Goal: Task Accomplishment & Management: Manage account settings

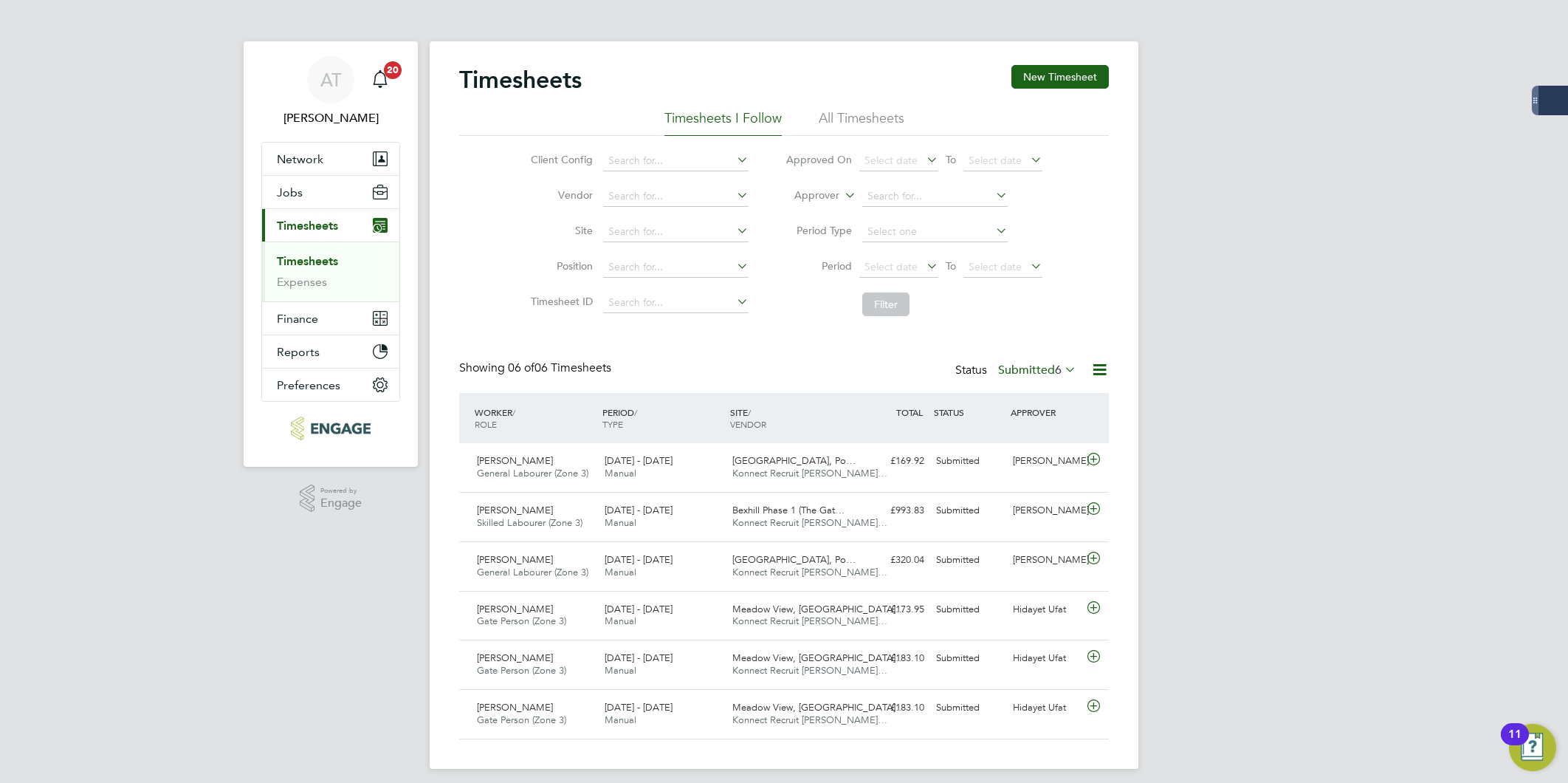
click at [1404, 197] on div "AT Amelia Taylor Notifications 20 Applications: Network Team Members Businesses…" at bounding box center [784, 396] width 1568 height 792
click at [1260, 183] on div "AT Amelia Taylor Notifications 20 Applications: Network Team Members Businesses…" at bounding box center [784, 396] width 1568 height 792
click at [1030, 456] on div "[PERSON_NAME]" at bounding box center [1045, 460] width 77 height 24
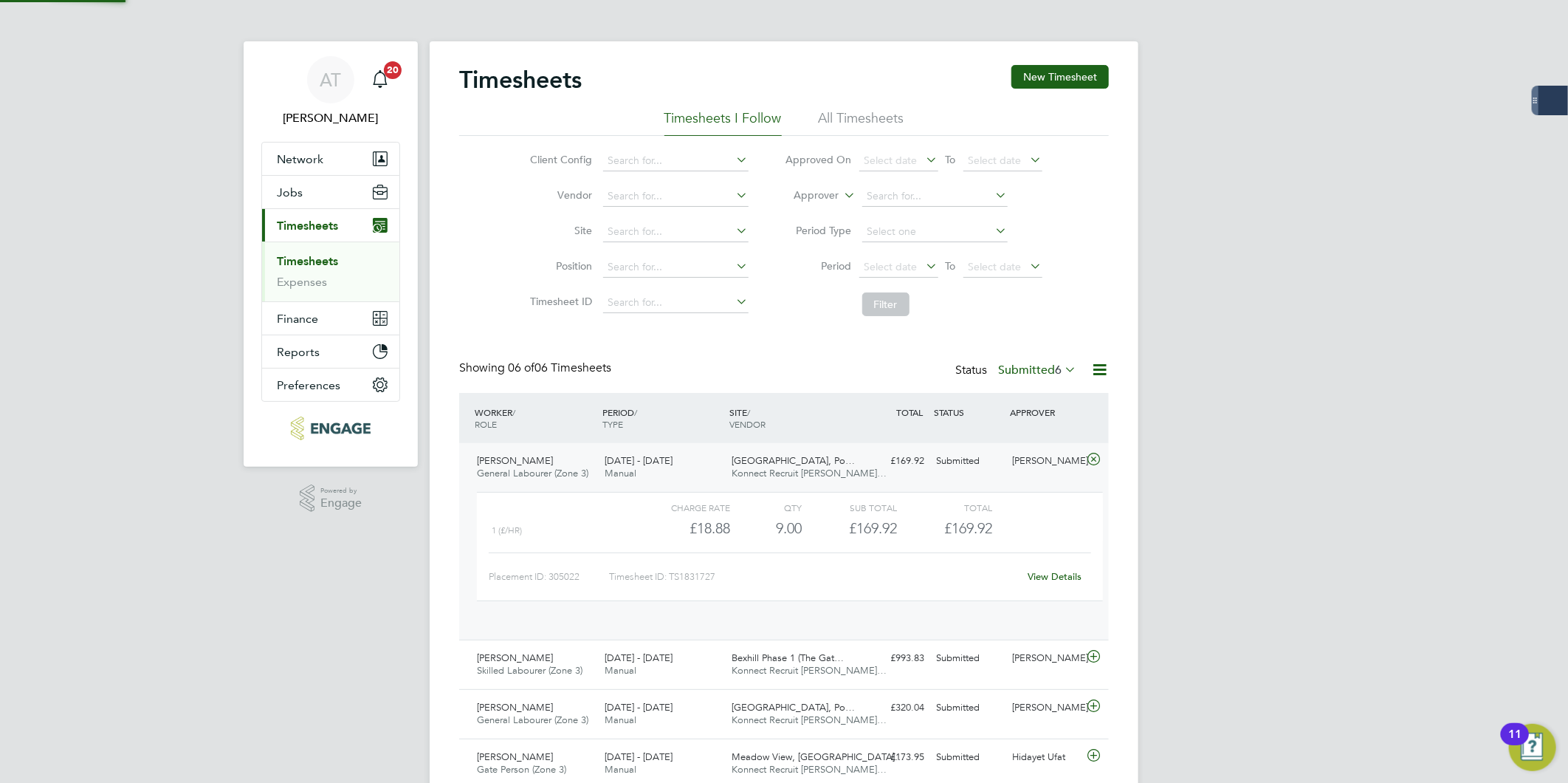
scroll to position [24, 144]
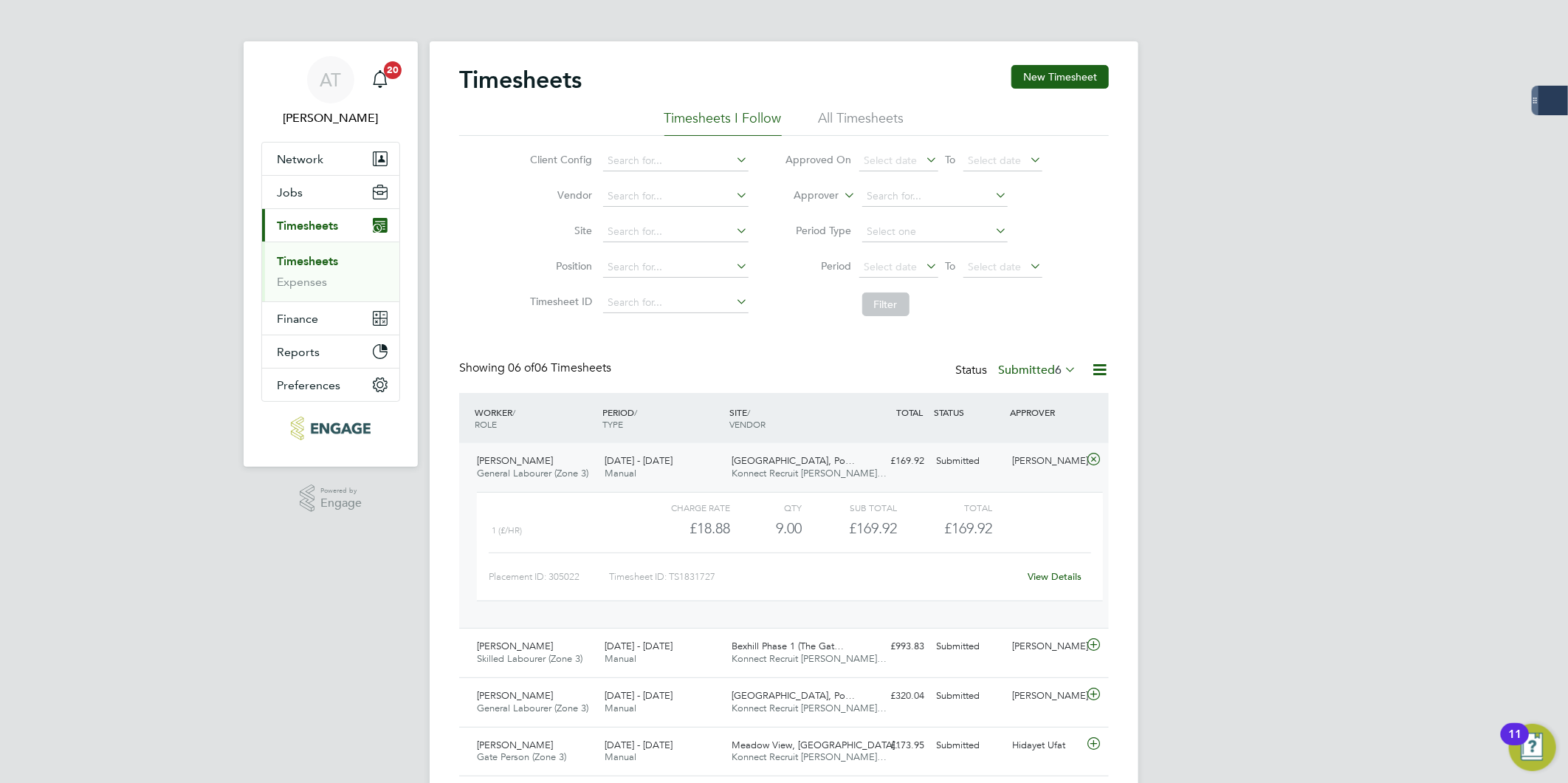
click at [1051, 571] on link "View Details" at bounding box center [1055, 576] width 54 height 13
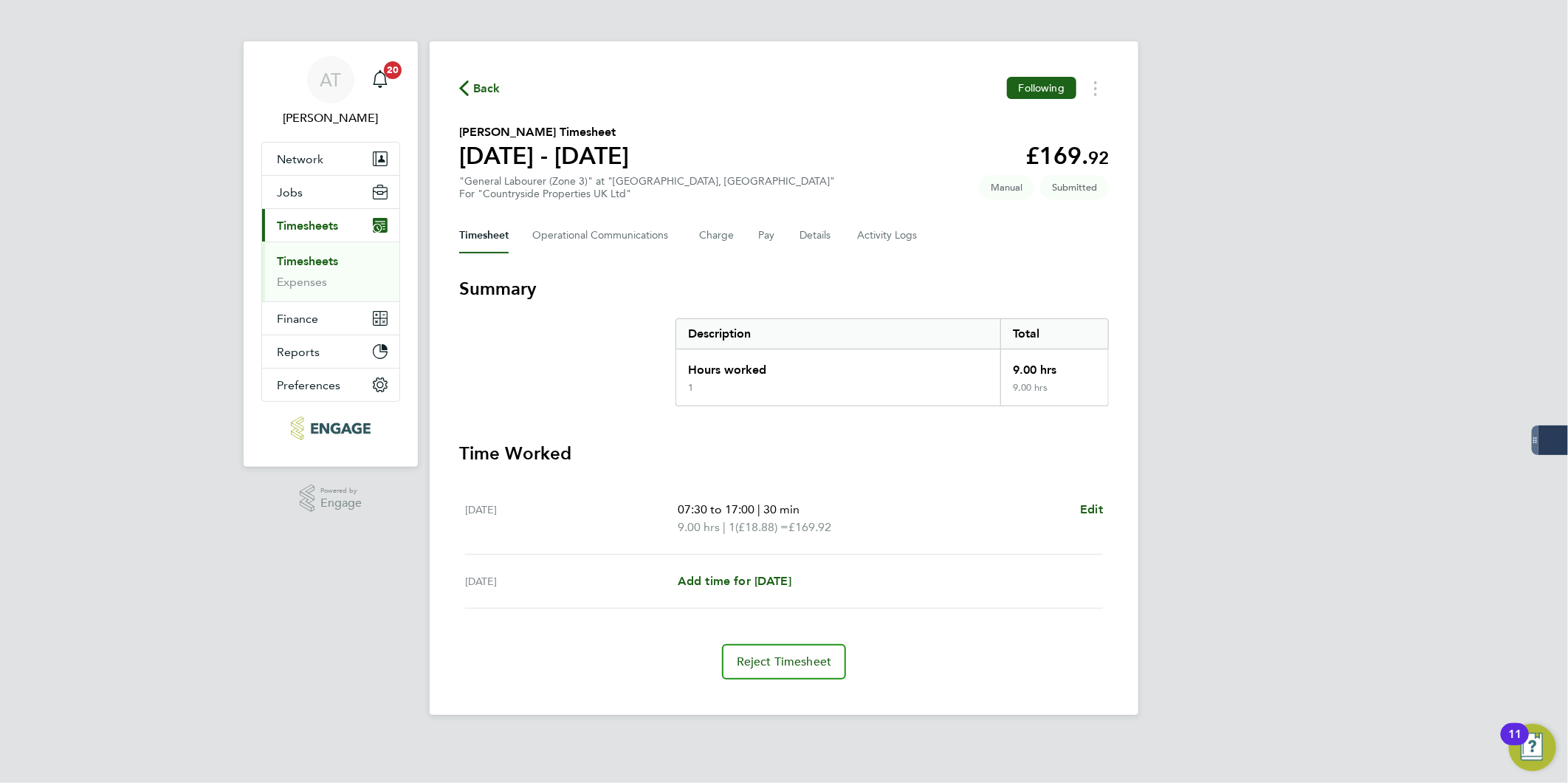
click at [790, 241] on div "Timesheet Operational Communications Charge Pay Details Activity Logs" at bounding box center [784, 235] width 650 height 35
click at [806, 233] on button "Details" at bounding box center [816, 235] width 34 height 35
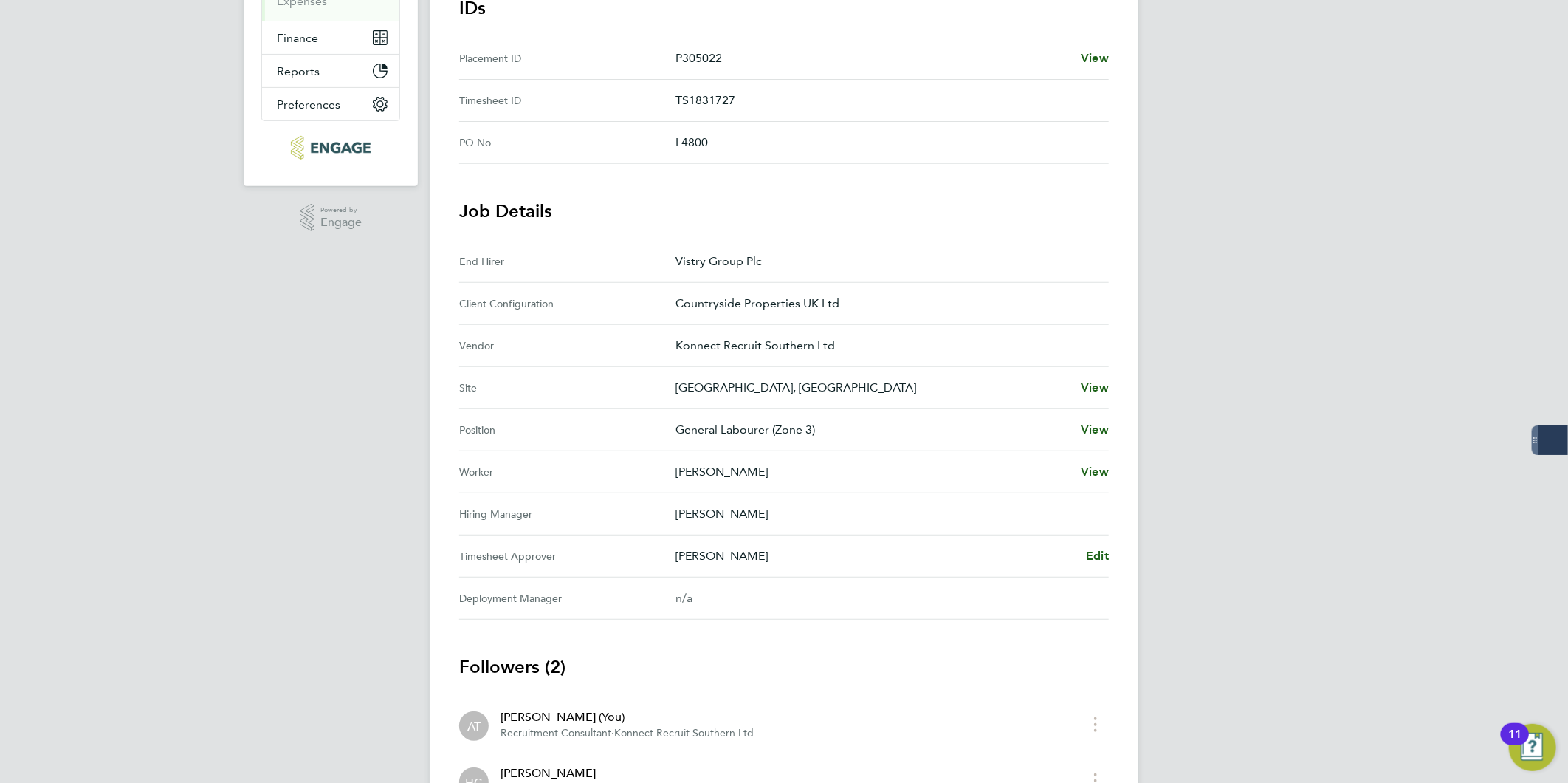
scroll to position [328, 0]
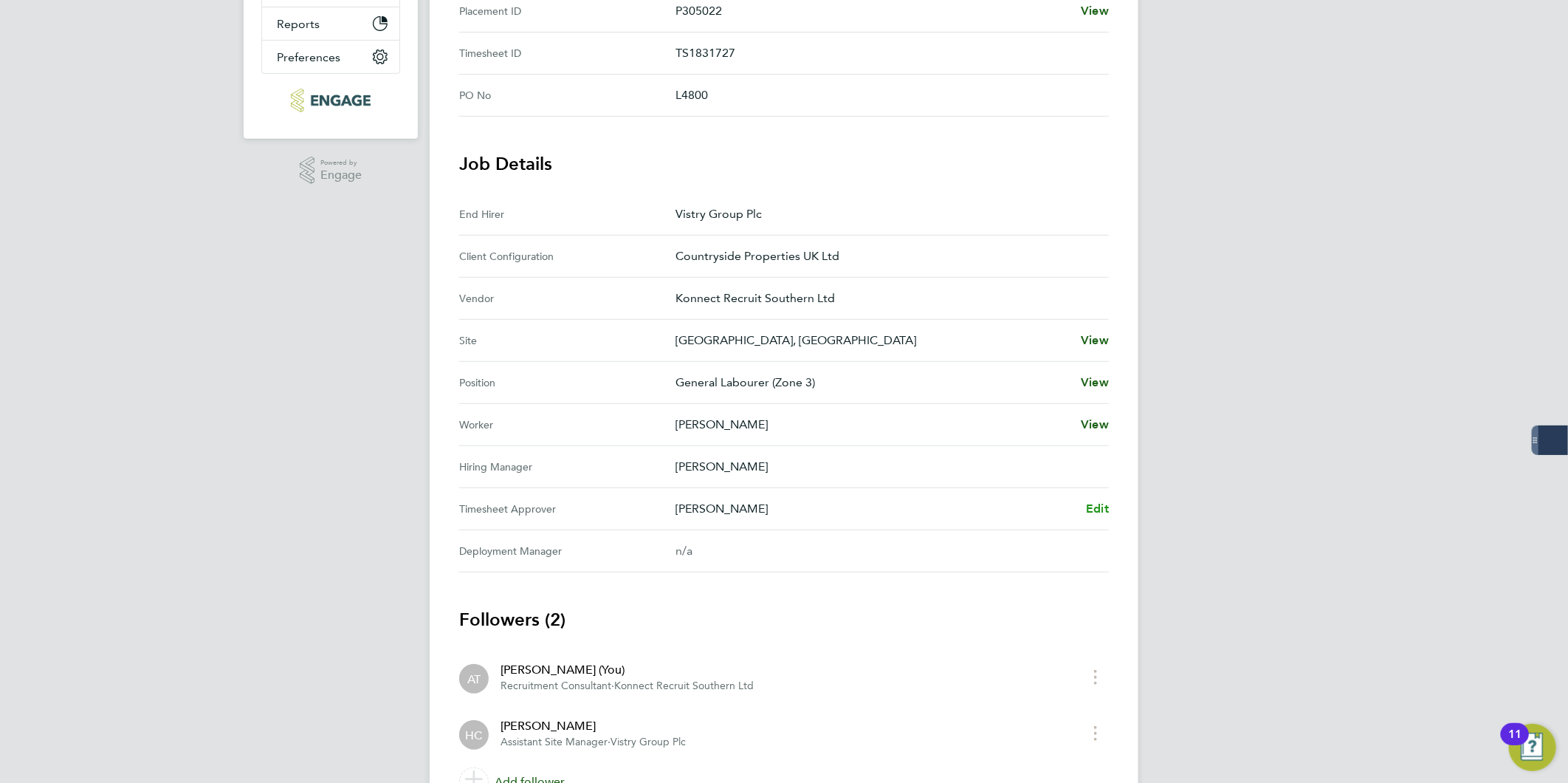
click at [1087, 507] on span "Edit" at bounding box center [1097, 508] width 23 height 14
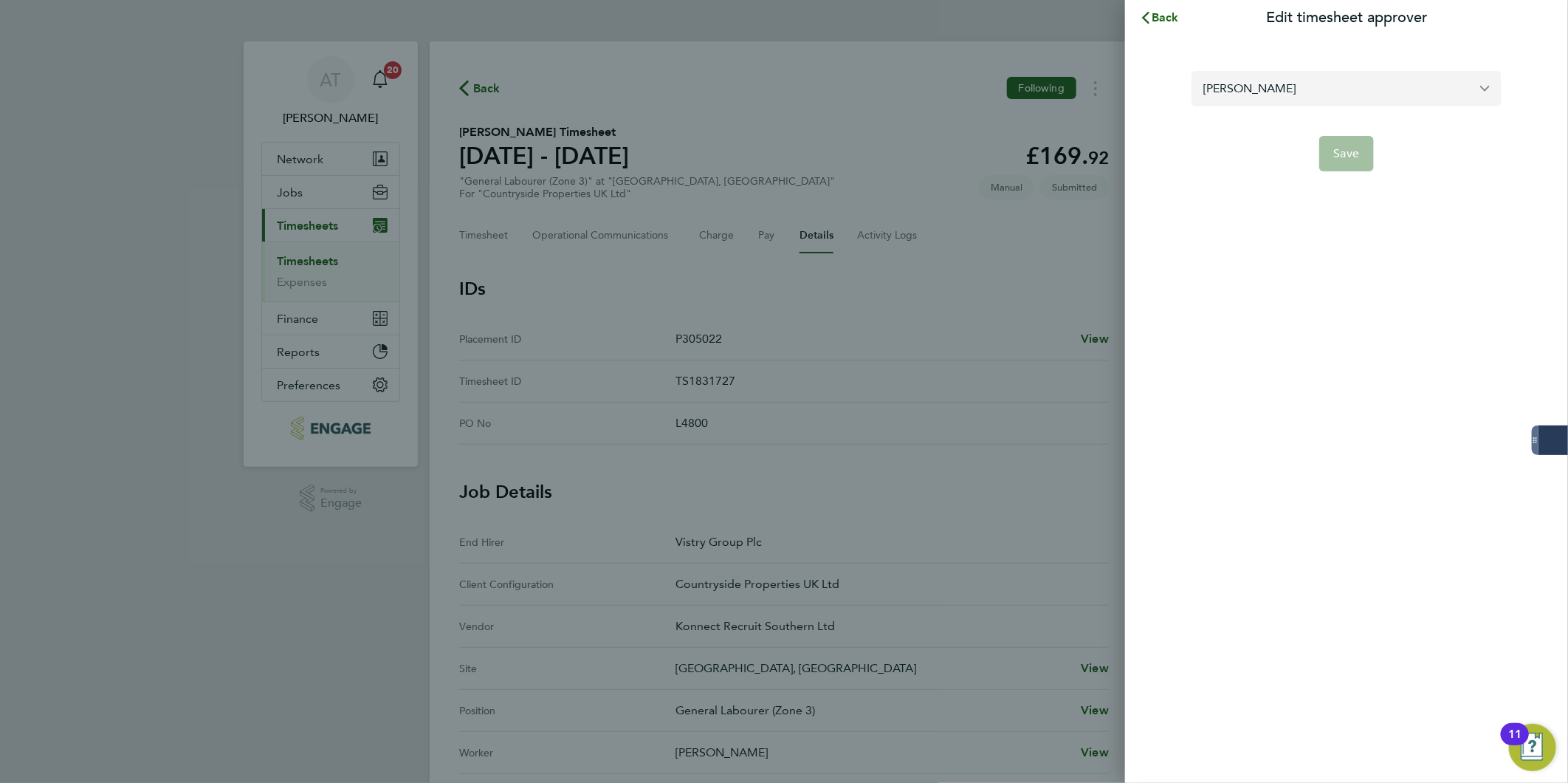
click at [1263, 77] on input "[PERSON_NAME]" at bounding box center [1346, 88] width 310 height 34
drag, startPoint x: 1245, startPoint y: 84, endPoint x: 1213, endPoint y: 85, distance: 32.0
click at [1213, 85] on input "H Ufat" at bounding box center [1346, 88] width 310 height 34
type input "H"
type input "[PERSON_NAME]"
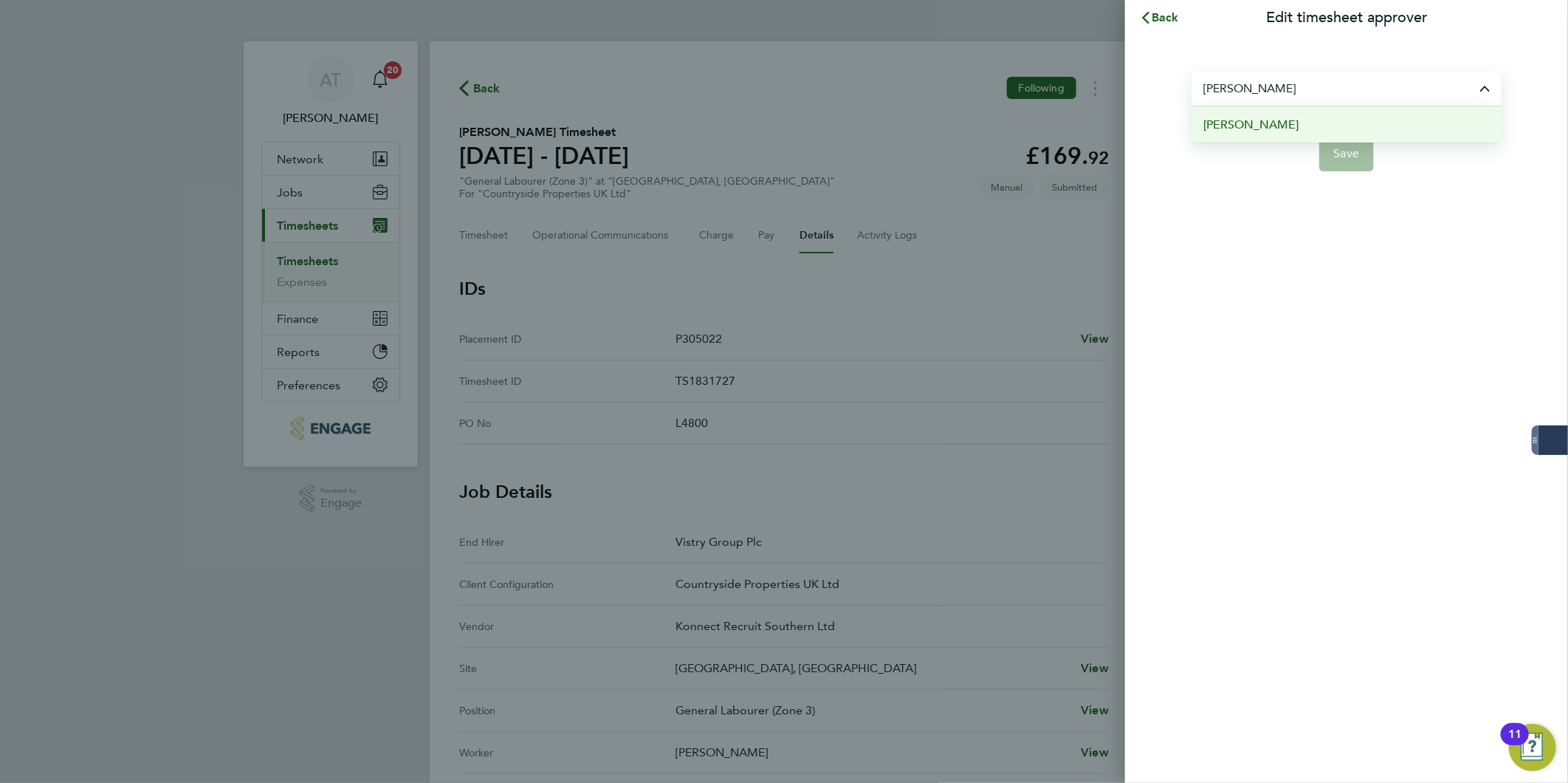
click at [1227, 126] on span "[PERSON_NAME]" at bounding box center [1251, 124] width 96 height 18
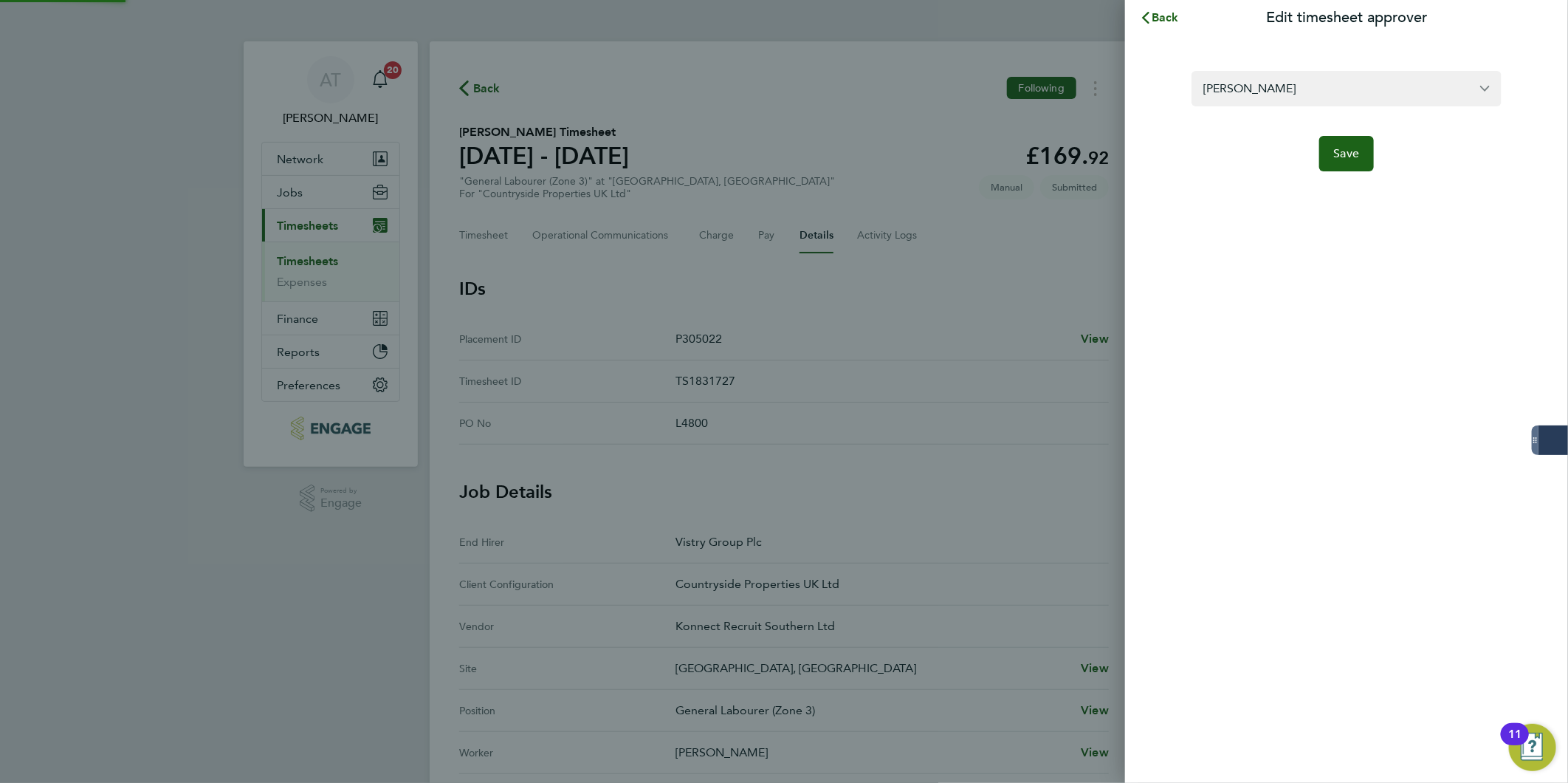
click at [1229, 251] on div "Back Edit timesheet approver [PERSON_NAME] Save" at bounding box center [1346, 392] width 443 height 783
click at [1352, 148] on span "Save" at bounding box center [1346, 153] width 26 height 15
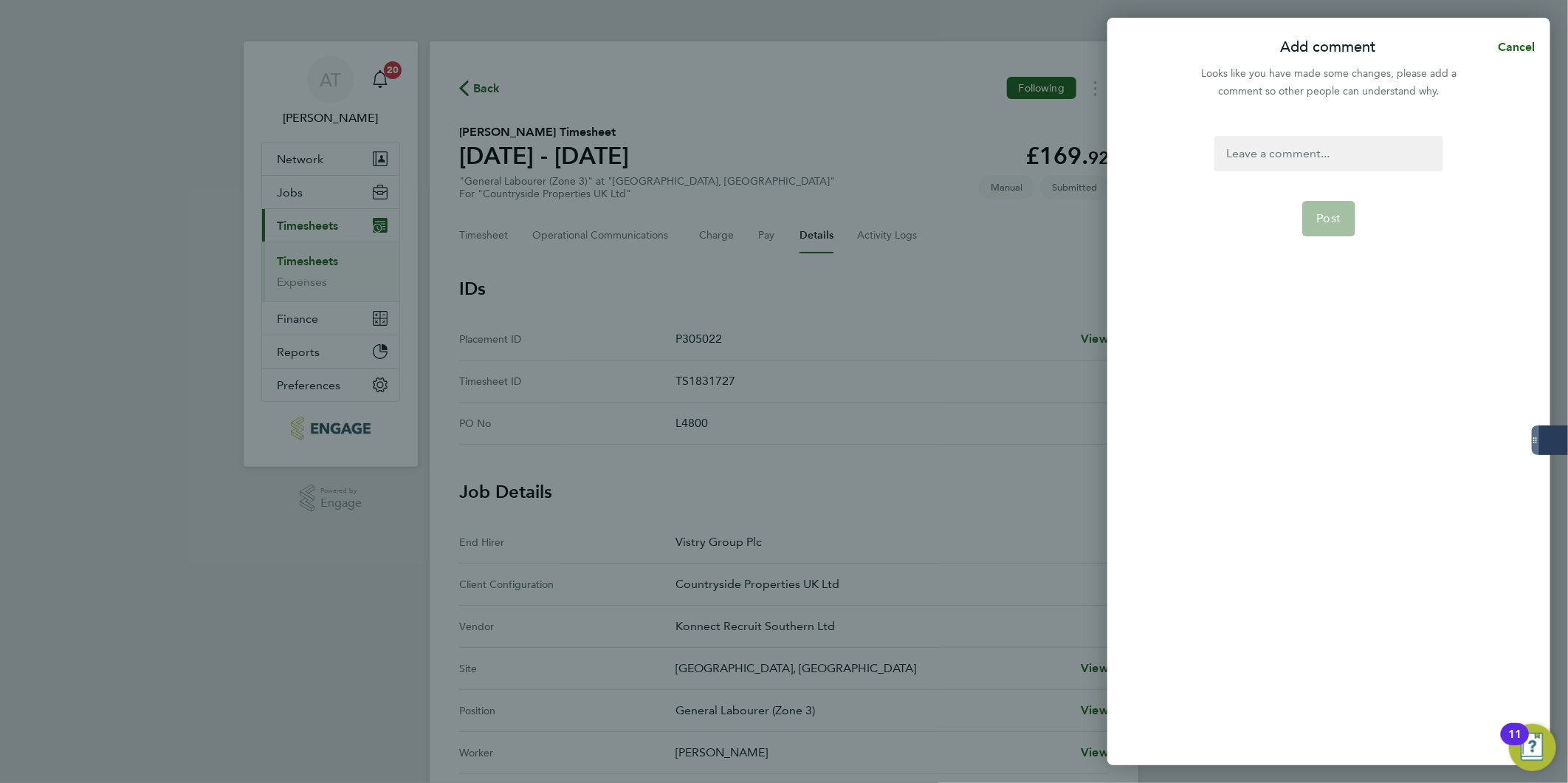
click at [1298, 150] on div at bounding box center [1328, 153] width 228 height 35
click at [1267, 153] on div at bounding box center [1328, 153] width 228 height 35
click at [1334, 262] on button "Post" at bounding box center [1328, 254] width 54 height 35
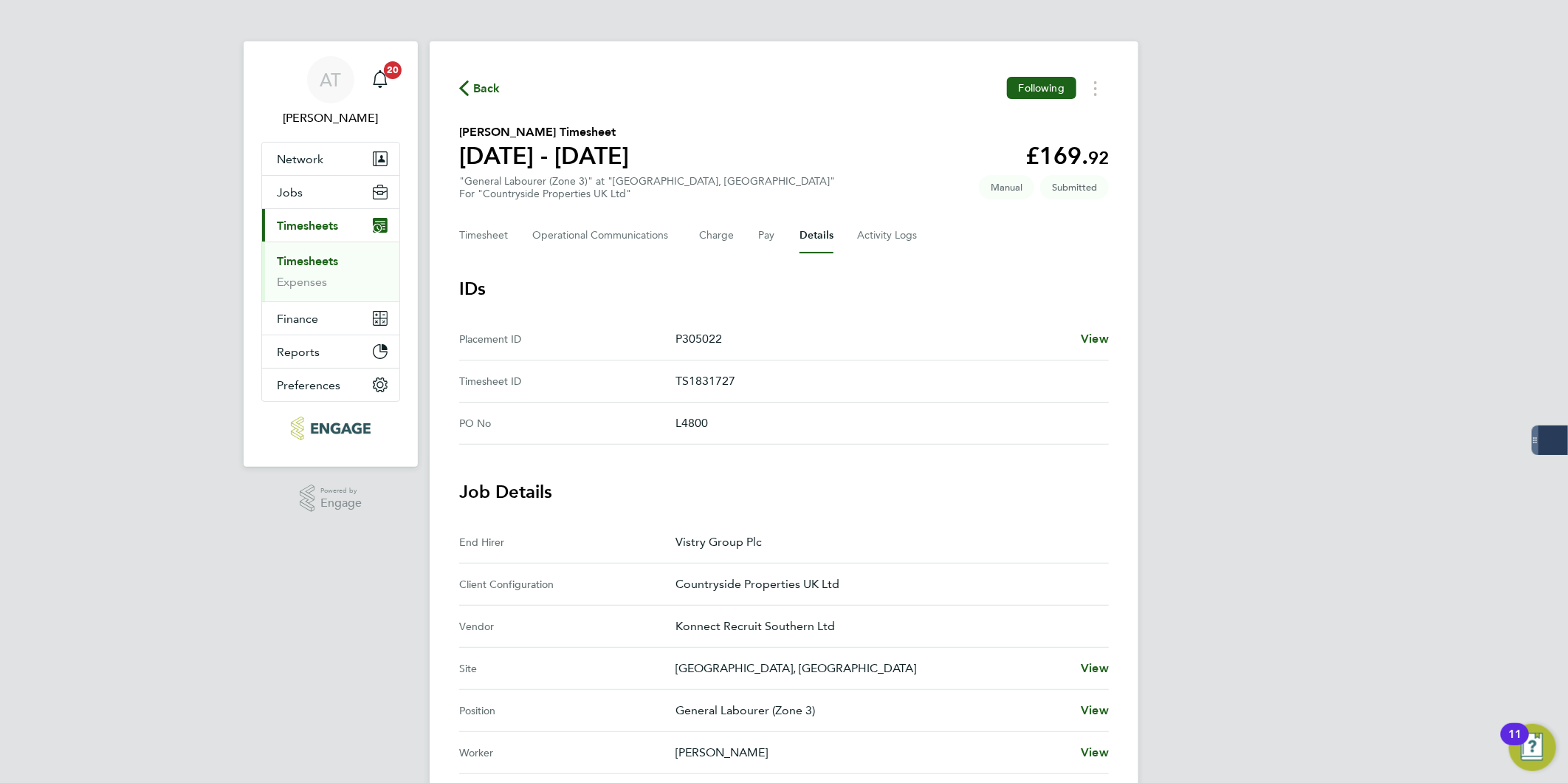
drag, startPoint x: 1414, startPoint y: 197, endPoint x: 1385, endPoint y: 189, distance: 30.1
click at [1415, 197] on div "AT [PERSON_NAME] Notifications 20 Applications: Network Team Members Businesses…" at bounding box center [784, 594] width 1568 height 1189
